Goal: Entertainment & Leisure: Consume media (video, audio)

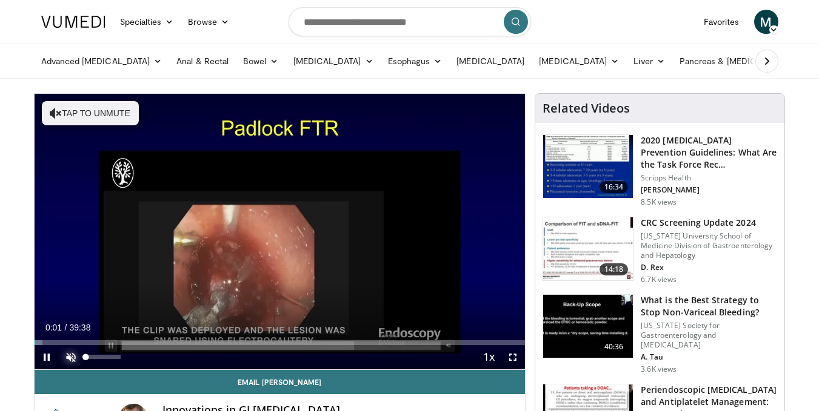
click at [71, 356] on span "Video Player" at bounding box center [71, 357] width 24 height 24
click at [510, 351] on span "Video Player" at bounding box center [513, 357] width 24 height 24
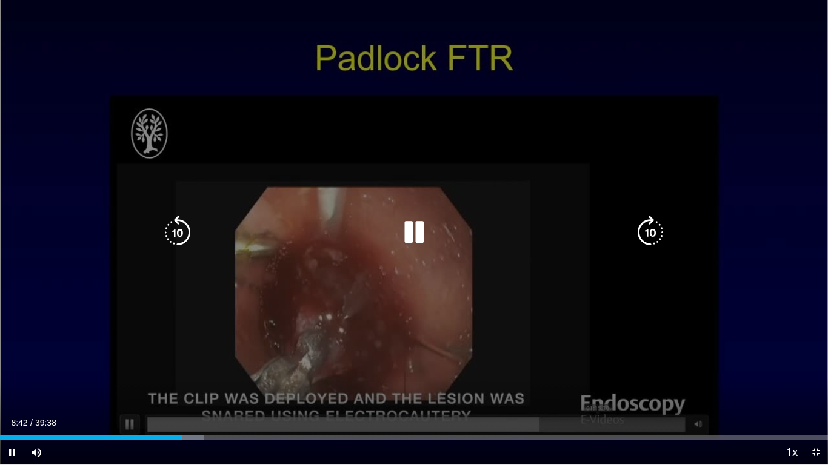
click at [413, 231] on icon "Video Player" at bounding box center [414, 233] width 34 height 34
click at [420, 229] on icon "Video Player" at bounding box center [414, 233] width 34 height 34
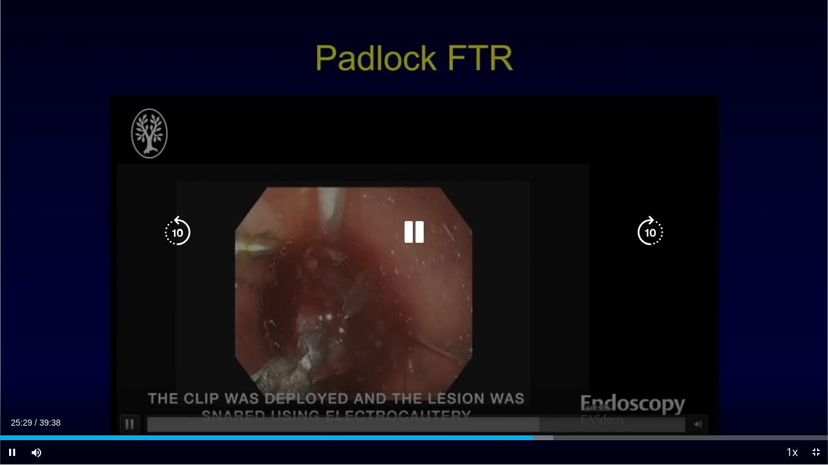
click at [416, 234] on icon "Video Player" at bounding box center [414, 233] width 34 height 34
click at [404, 228] on icon "Video Player" at bounding box center [414, 233] width 34 height 34
click at [407, 222] on icon "Video Player" at bounding box center [414, 233] width 34 height 34
click at [406, 231] on icon "Video Player" at bounding box center [414, 233] width 34 height 34
click at [413, 229] on icon "Video Player" at bounding box center [414, 233] width 34 height 34
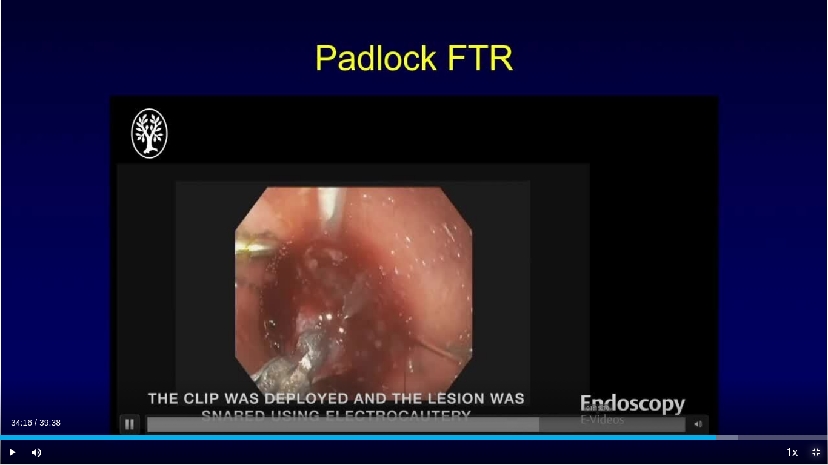
click at [815, 411] on span "Video Player" at bounding box center [816, 453] width 24 height 24
